Goal: Task Accomplishment & Management: Manage account settings

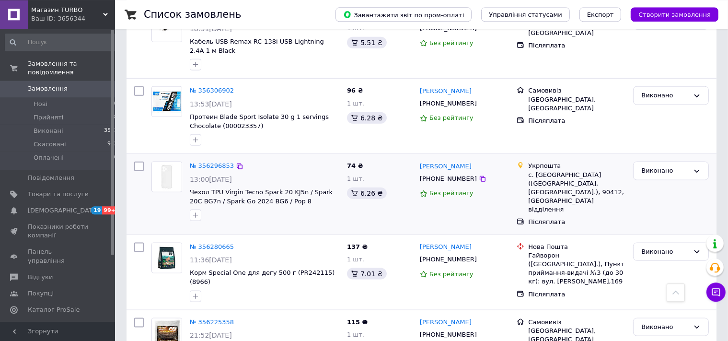
scroll to position [1113, 0]
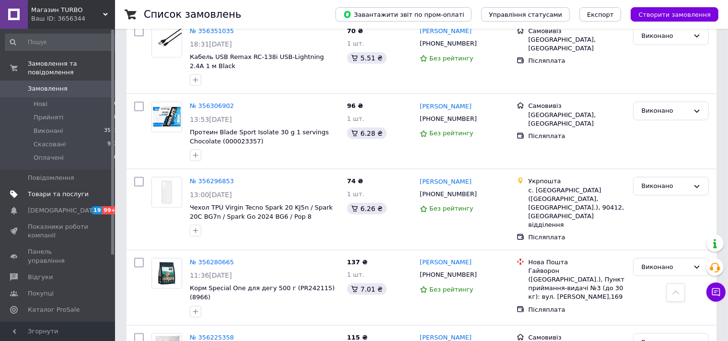
click at [39, 190] on span "Товари та послуги" at bounding box center [58, 194] width 61 height 9
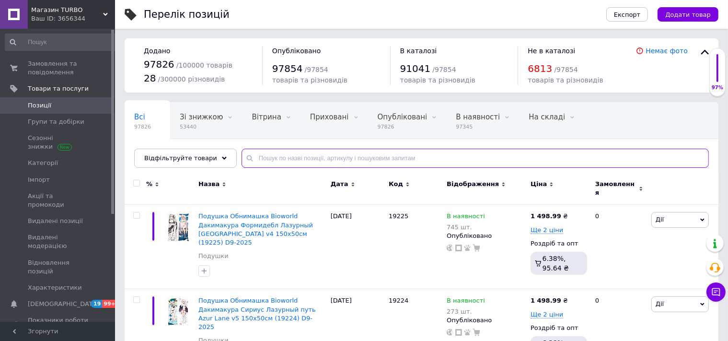
click at [265, 161] on input "text" at bounding box center [474, 158] width 467 height 19
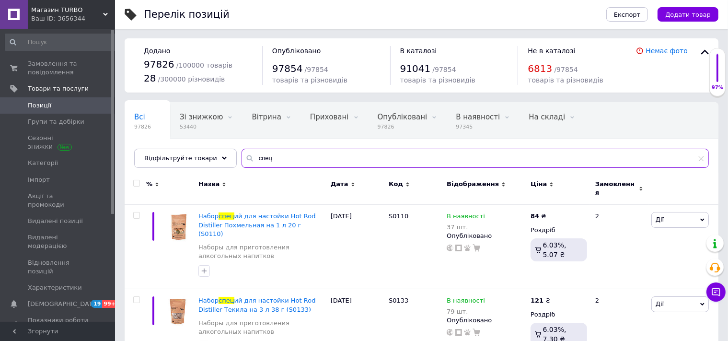
type input "спец"
click at [550, 181] on div "Ціна" at bounding box center [558, 184] width 57 height 9
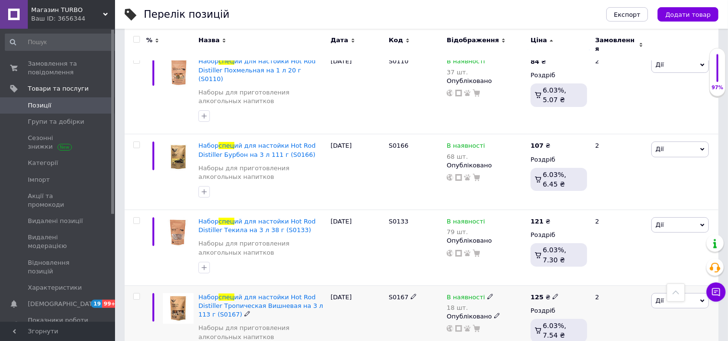
scroll to position [151, 0]
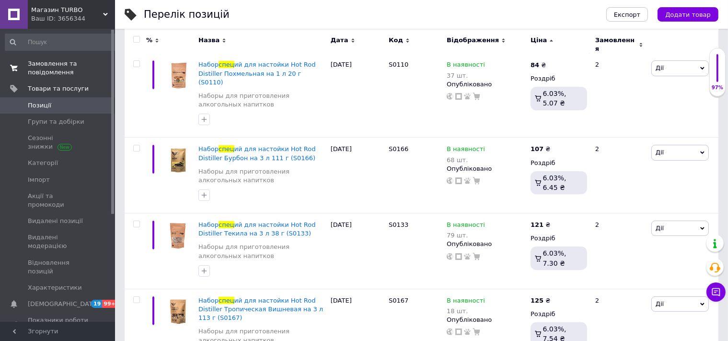
click at [41, 70] on span "Замовлення та повідомлення" at bounding box center [58, 67] width 61 height 17
